Goal: Task Accomplishment & Management: Manage account settings

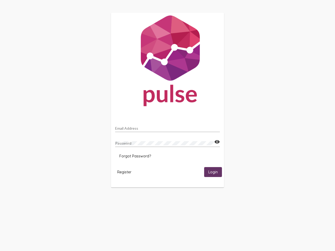
click at [167, 127] on input "Email Address" at bounding box center [167, 128] width 105 height 4
click at [217, 142] on mat-icon "visibility" at bounding box center [216, 142] width 5 height 6
click at [135, 156] on span "Forgot Password?" at bounding box center [135, 156] width 32 height 5
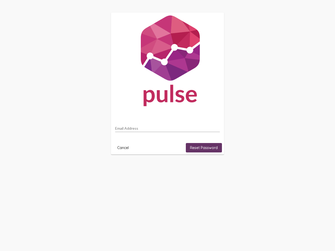
click at [124, 167] on html "Email Address Cancel Reset Password" at bounding box center [167, 83] width 335 height 167
click at [213, 167] on html "Email Address Cancel Reset Password" at bounding box center [167, 83] width 335 height 167
